Goal: Task Accomplishment & Management: Complete application form

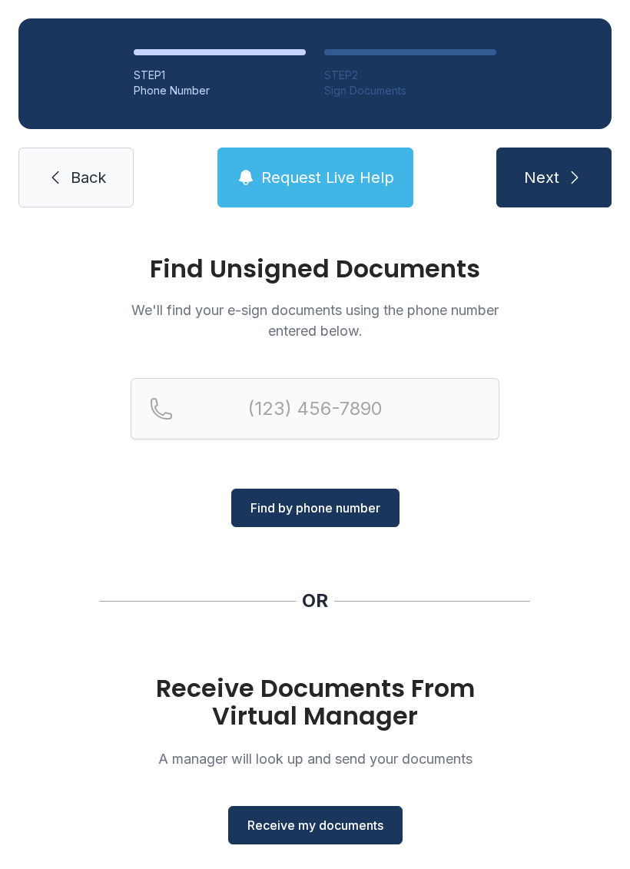
click at [323, 826] on span "Receive my documents" at bounding box center [316, 825] width 136 height 18
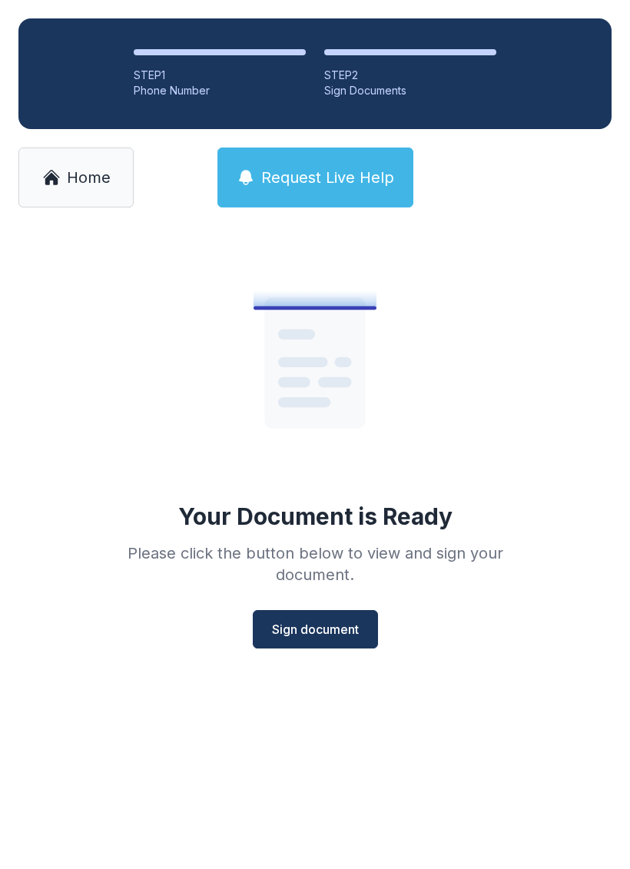
click at [316, 623] on span "Sign document" at bounding box center [315, 629] width 87 height 18
click at [58, 173] on icon at bounding box center [51, 177] width 18 height 18
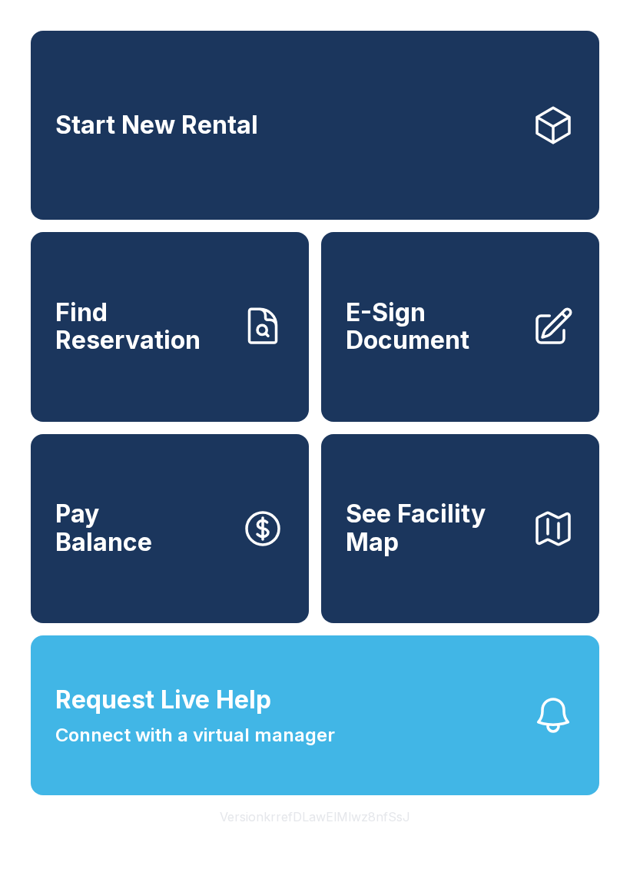
click at [426, 354] on span "E-Sign Document" at bounding box center [433, 327] width 174 height 56
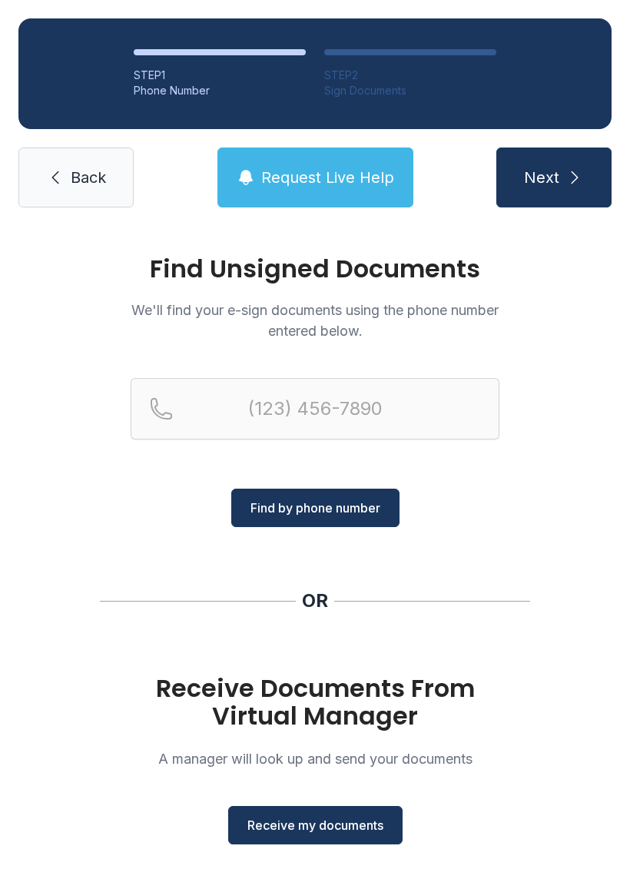
click at [321, 821] on span "Receive my documents" at bounding box center [316, 825] width 136 height 18
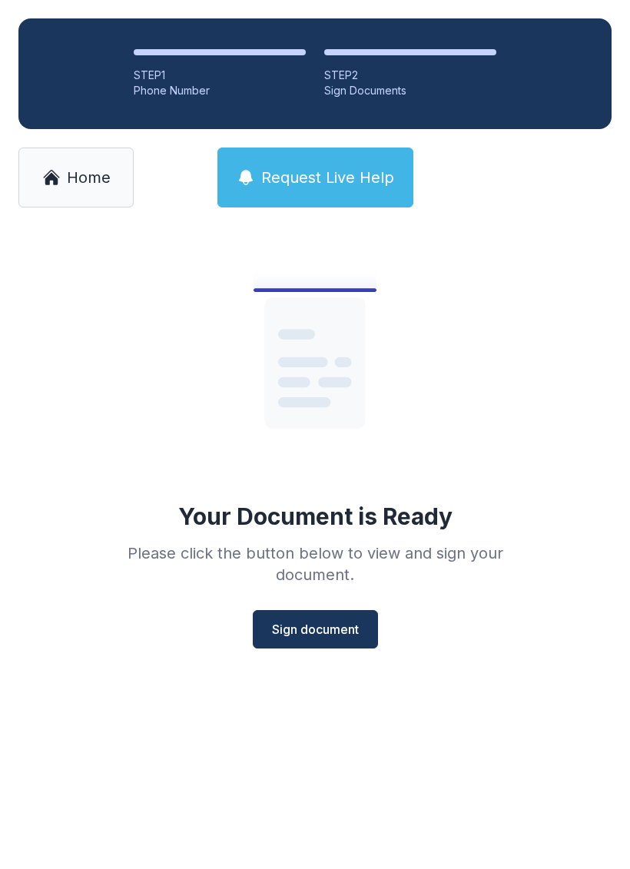
click at [327, 620] on span "Sign document" at bounding box center [315, 629] width 87 height 18
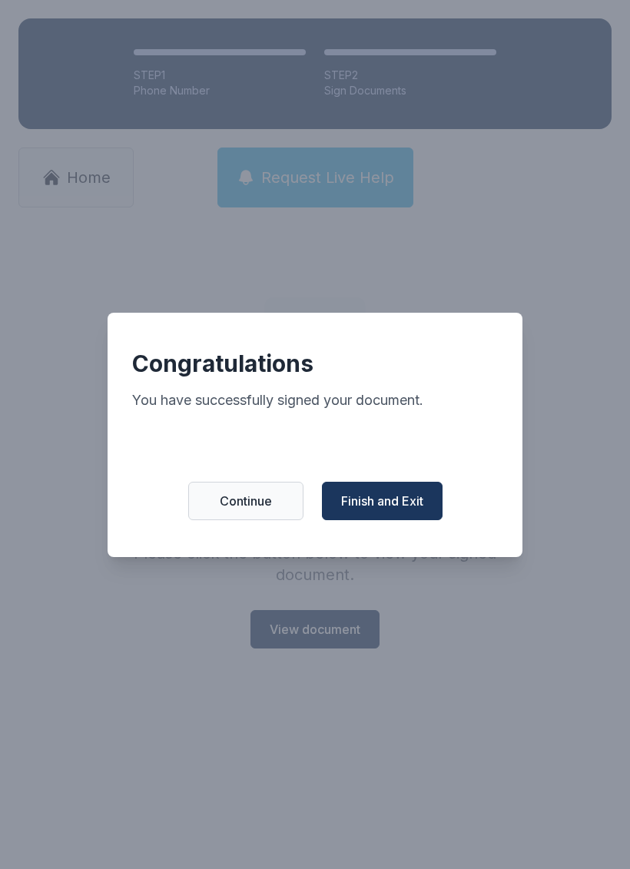
click at [382, 510] on span "Finish and Exit" at bounding box center [382, 501] width 82 height 18
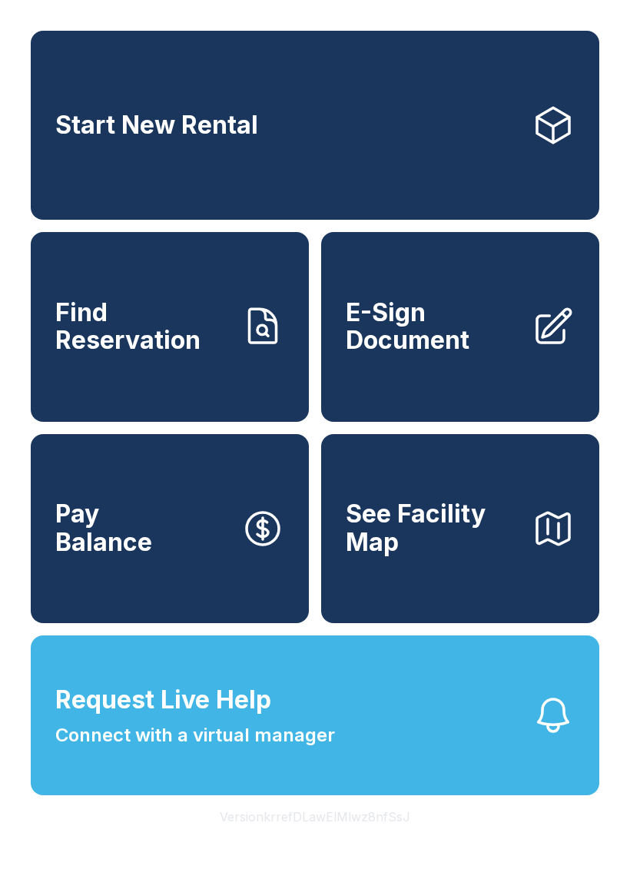
click at [430, 355] on span "E-Sign Document" at bounding box center [433, 327] width 174 height 56
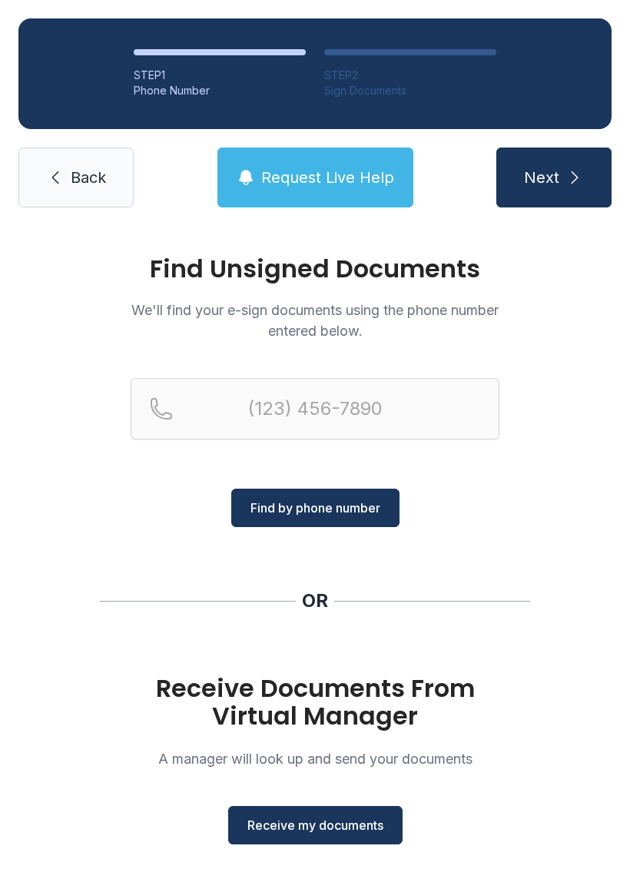
click at [352, 836] on button "Receive my documents" at bounding box center [315, 825] width 174 height 38
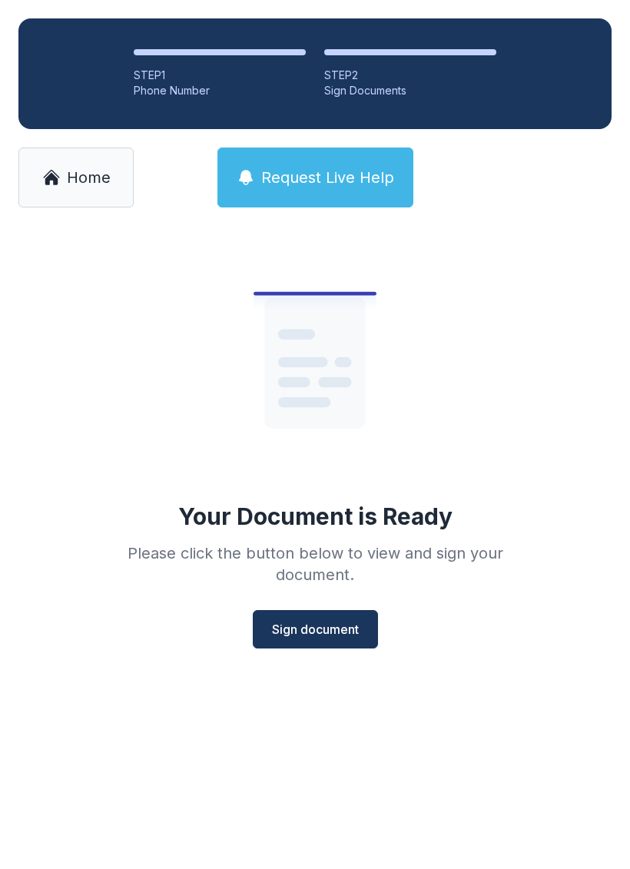
click at [326, 629] on span "Sign document" at bounding box center [315, 629] width 87 height 18
click at [98, 176] on span "Home" at bounding box center [89, 178] width 44 height 22
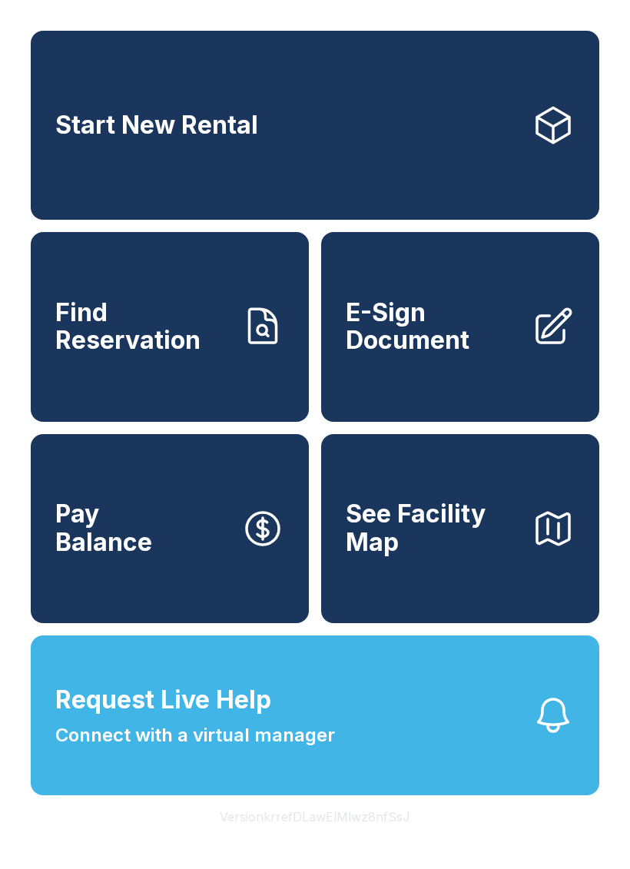
click at [425, 391] on link "E-Sign Document" at bounding box center [460, 326] width 278 height 189
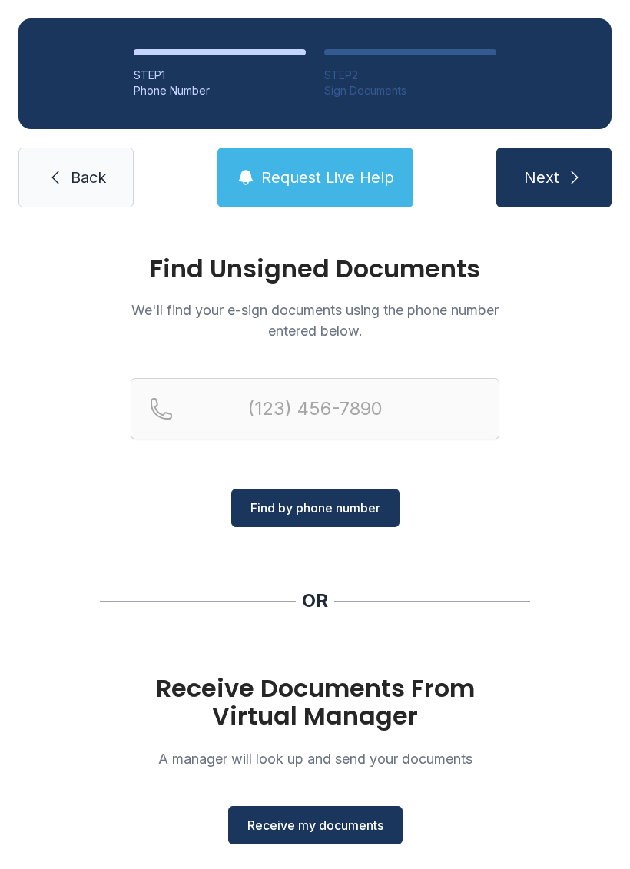
click at [328, 825] on span "Receive my documents" at bounding box center [316, 825] width 136 height 18
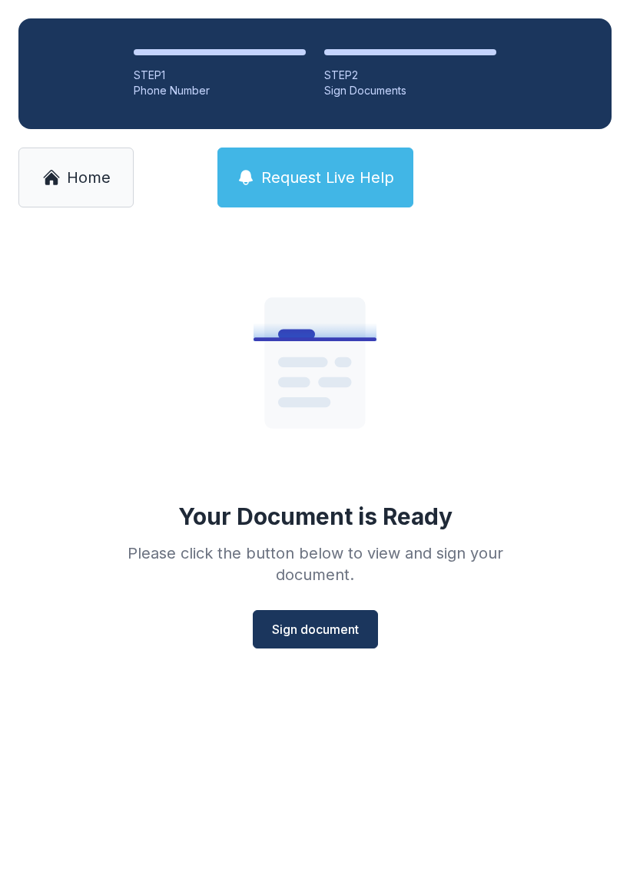
click at [289, 628] on span "Sign document" at bounding box center [315, 629] width 87 height 18
click at [65, 179] on link "Home" at bounding box center [75, 178] width 115 height 60
